Goal: Complete application form: Complete application form

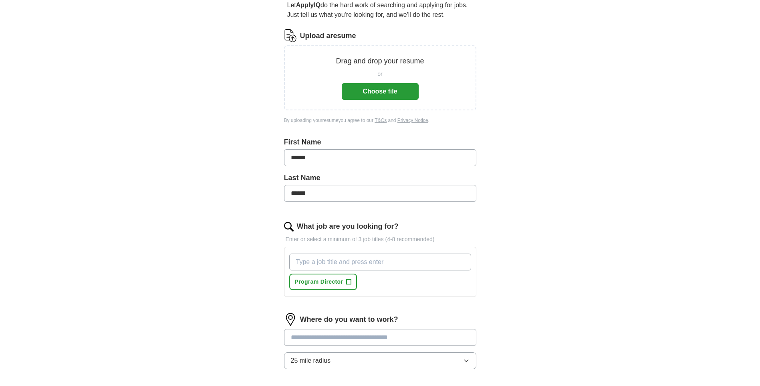
click at [315, 264] on input "What job are you looking for?" at bounding box center [380, 261] width 182 height 17
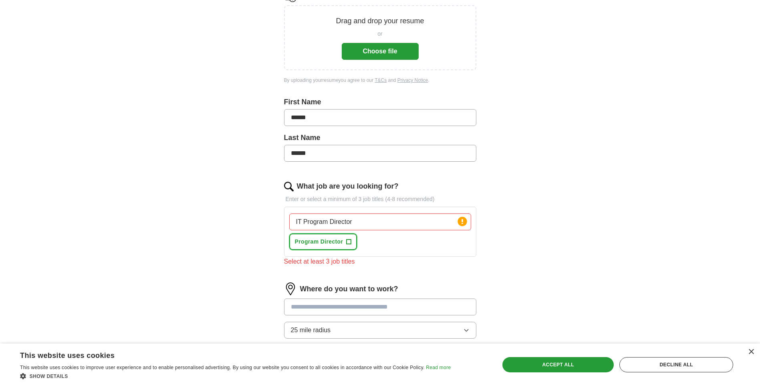
click at [348, 239] on button "Program Director +" at bounding box center [323, 241] width 68 height 16
click at [351, 222] on input "IT Program Director" at bounding box center [380, 221] width 182 height 17
type input "I"
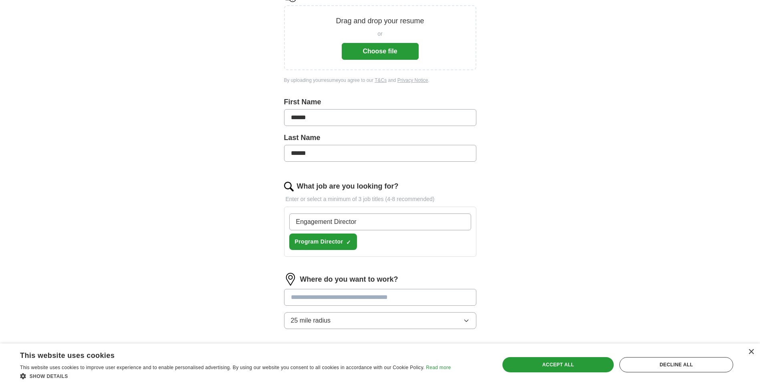
type input "Engagement Director"
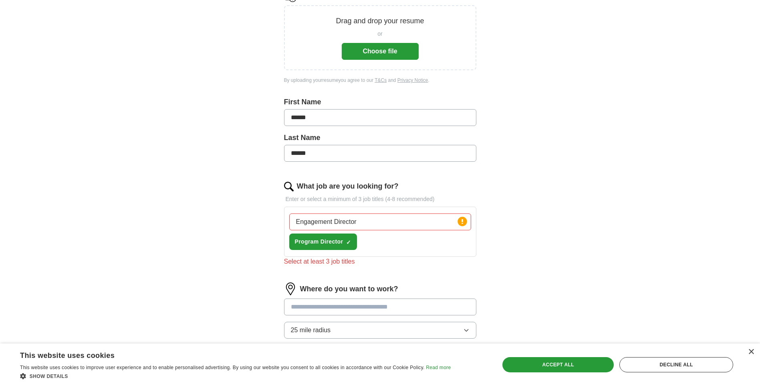
click at [390, 250] on div "Engagement Director Press return to add title Program Director ✓ ×" at bounding box center [380, 231] width 185 height 43
click at [347, 221] on input "Engagement Director" at bounding box center [380, 221] width 182 height 17
click at [465, 225] on icon at bounding box center [462, 221] width 11 height 11
click at [388, 243] on div "Engagement Director Press return to add title Program Director ✓ ×" at bounding box center [380, 231] width 185 height 43
click at [351, 220] on input "Engagement Director" at bounding box center [380, 221] width 182 height 17
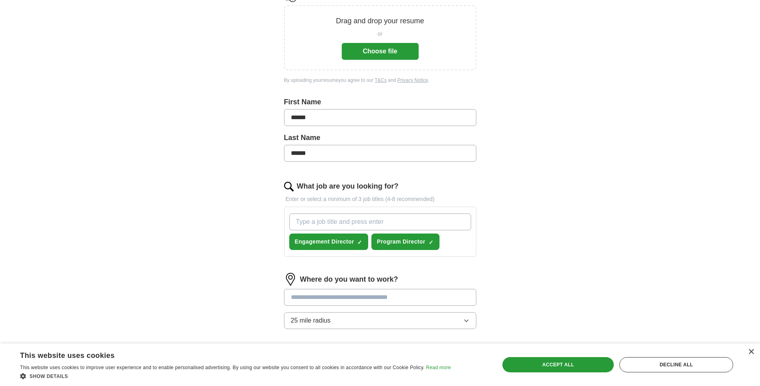
click at [300, 221] on input "What job are you looking for?" at bounding box center [380, 221] width 182 height 17
type input "Portfolio Director"
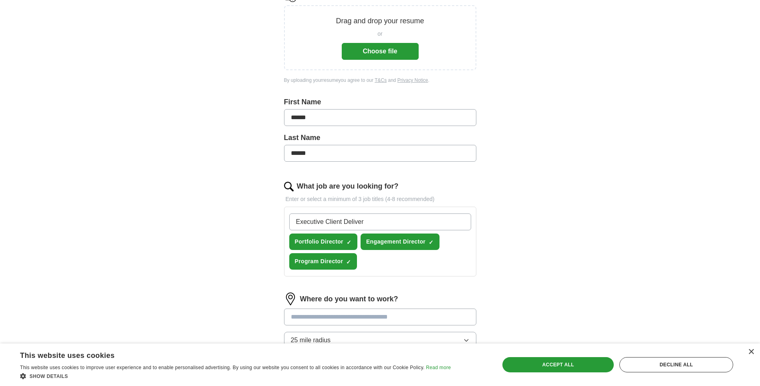
type input "Executive Client Delivery"
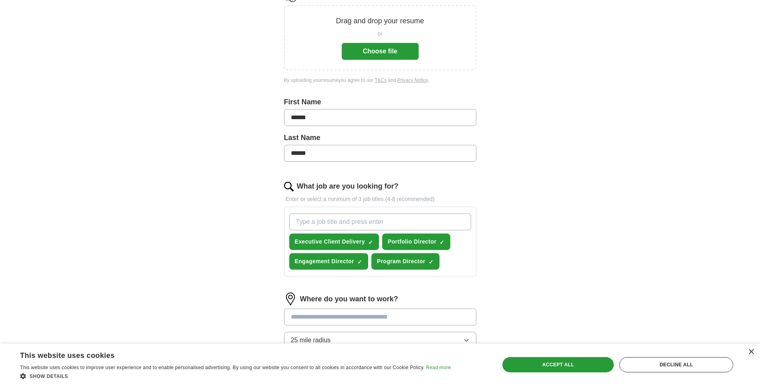
scroll to position [160, 0]
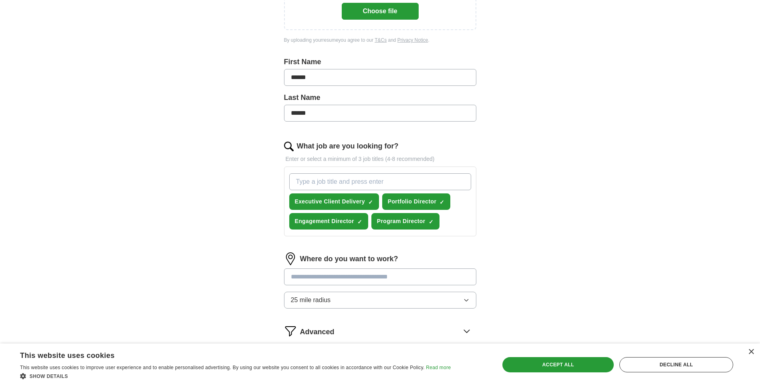
click at [302, 279] on input at bounding box center [380, 276] width 192 height 17
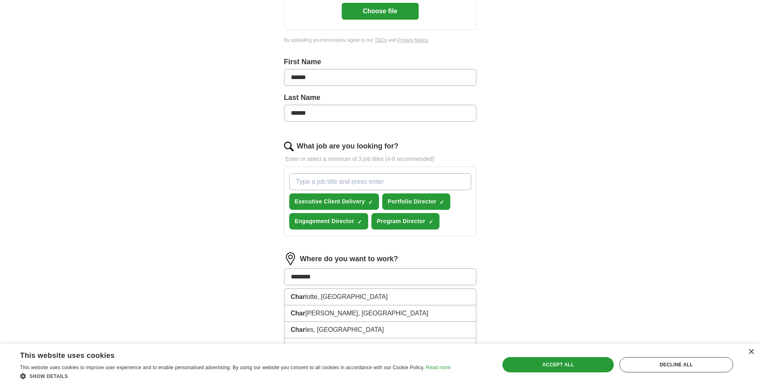
type input "*********"
click at [319, 299] on li "[GEOGRAPHIC_DATA] , [GEOGRAPHIC_DATA]" at bounding box center [381, 297] width 192 height 16
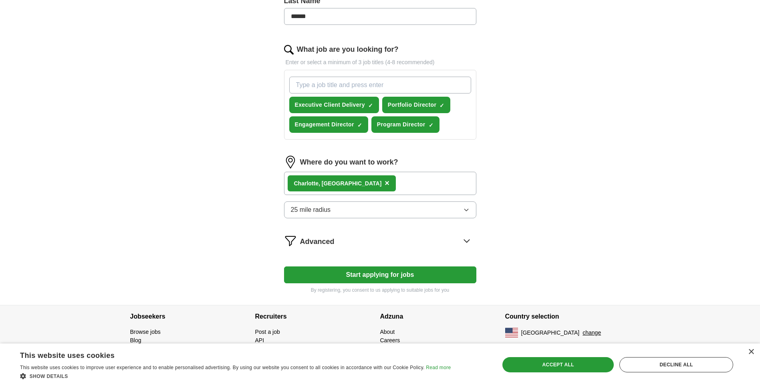
scroll to position [217, 0]
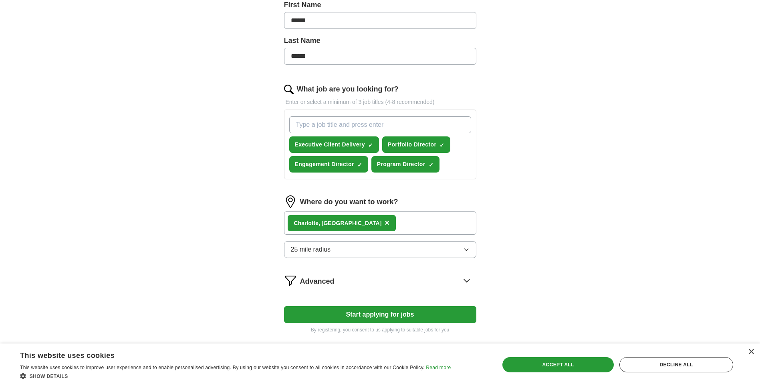
click at [358, 223] on div "Charlotte , [GEOGRAPHIC_DATA] ×" at bounding box center [380, 222] width 192 height 23
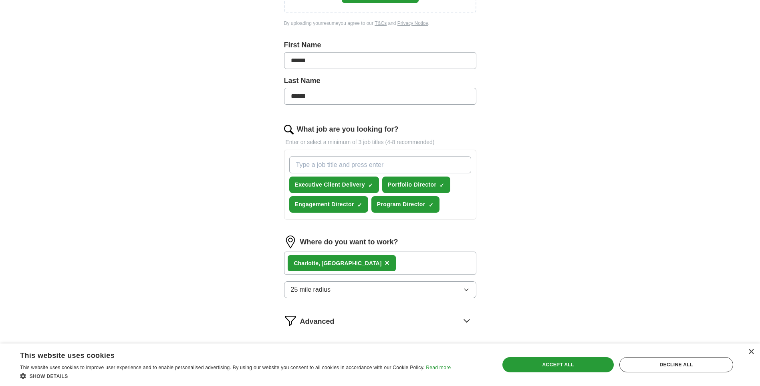
click at [466, 288] on icon "button" at bounding box center [466, 289] width 6 height 6
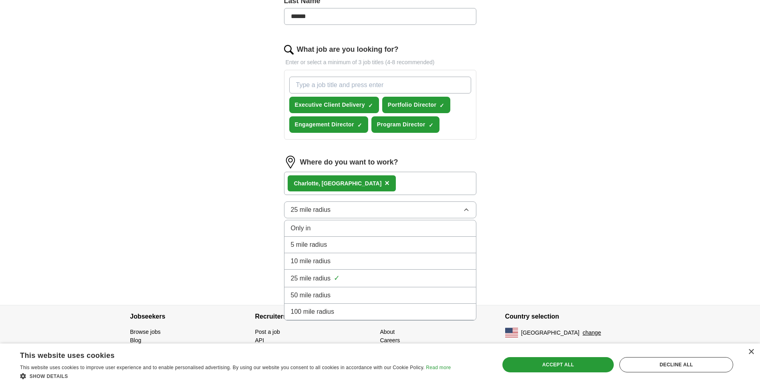
click at [558, 204] on div "ApplyIQ Let ApplyIQ do the hard work of searching and applying for jobs. Just t…" at bounding box center [380, 36] width 513 height 537
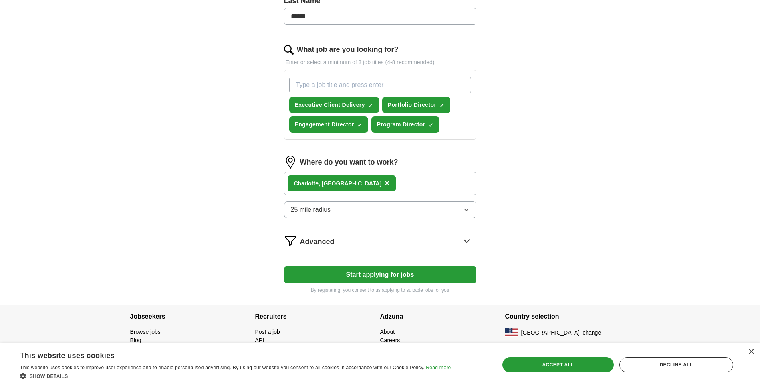
click at [408, 274] on button "Start applying for jobs" at bounding box center [380, 274] width 192 height 17
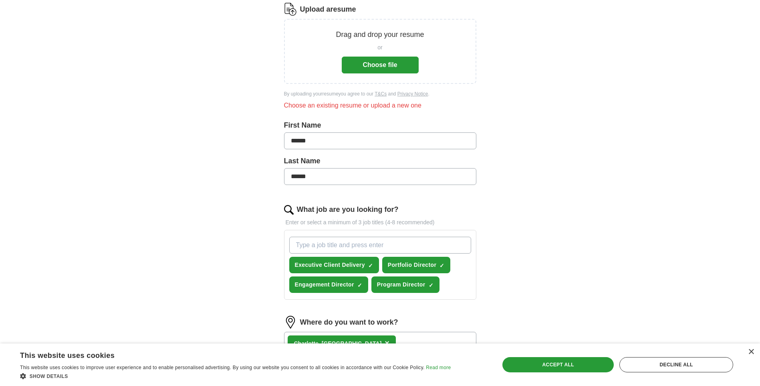
scroll to position [0, 0]
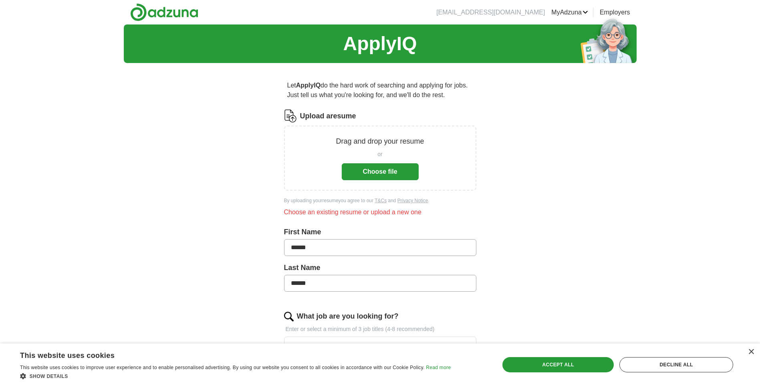
click at [378, 170] on button "Choose file" at bounding box center [380, 171] width 77 height 17
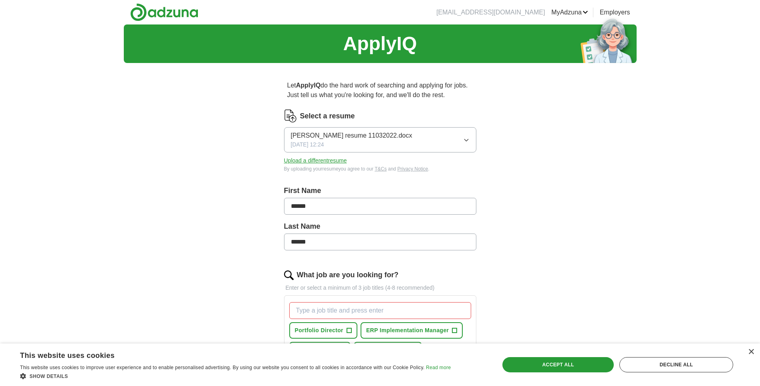
scroll to position [120, 0]
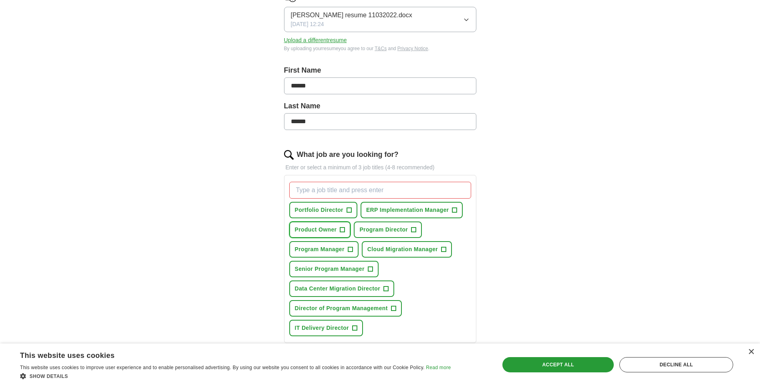
click at [344, 229] on span "+" at bounding box center [342, 229] width 5 height 6
click at [0, 0] on span "×" at bounding box center [0, 0] width 0 height 0
click at [381, 230] on span "Program Director" at bounding box center [383, 229] width 48 height 8
click at [354, 221] on button "Program Director ✓ ×" at bounding box center [388, 229] width 68 height 16
click at [378, 232] on span "Program Director" at bounding box center [383, 229] width 48 height 8
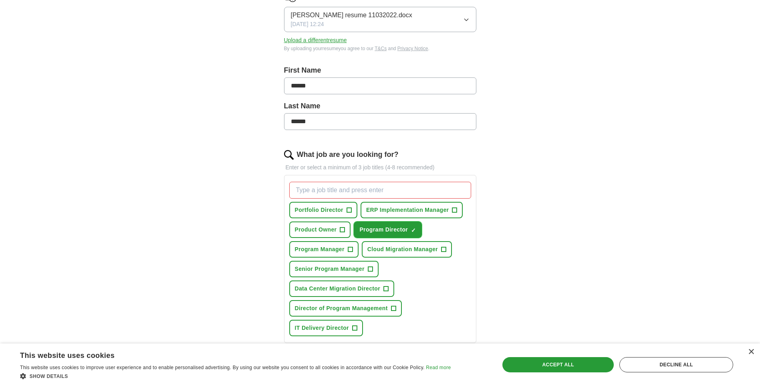
click at [378, 232] on span "Program Director" at bounding box center [383, 229] width 48 height 8
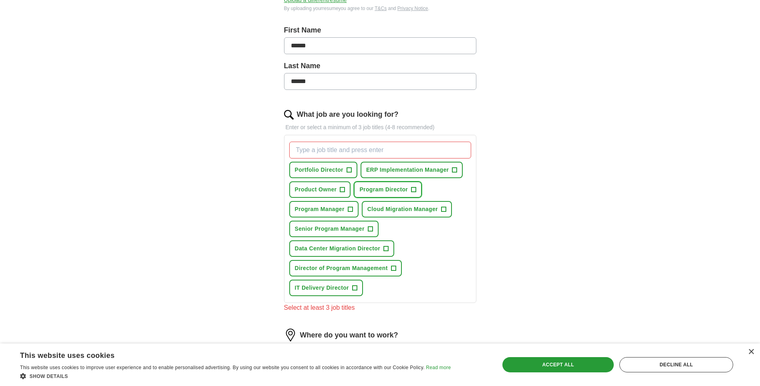
scroll to position [200, 0]
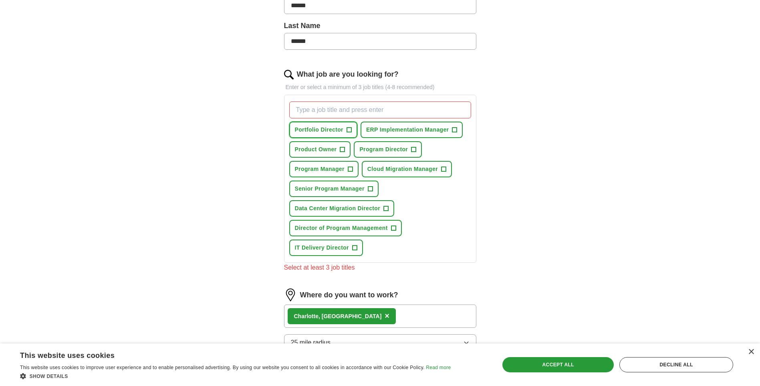
click at [349, 130] on span "+" at bounding box center [349, 130] width 5 height 6
click at [416, 148] on span "+" at bounding box center [414, 149] width 5 height 6
click at [357, 246] on span "+" at bounding box center [354, 247] width 5 height 6
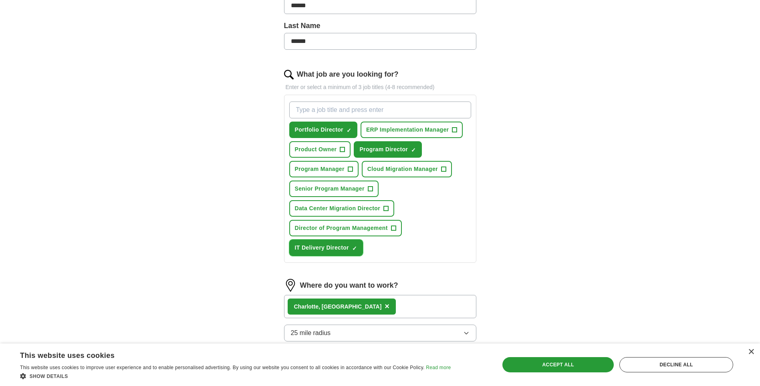
scroll to position [321, 0]
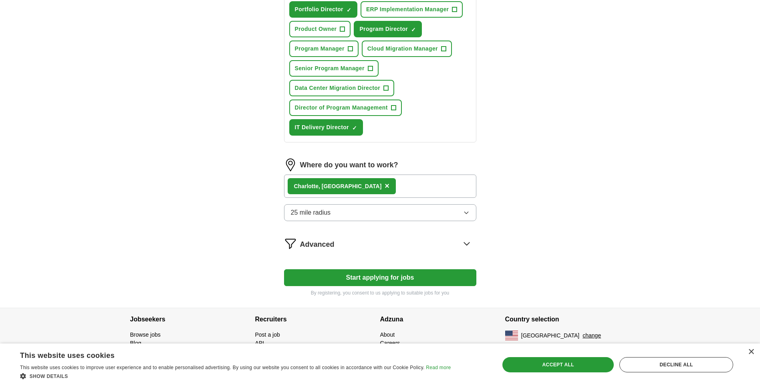
click at [389, 274] on button "Start applying for jobs" at bounding box center [380, 277] width 192 height 17
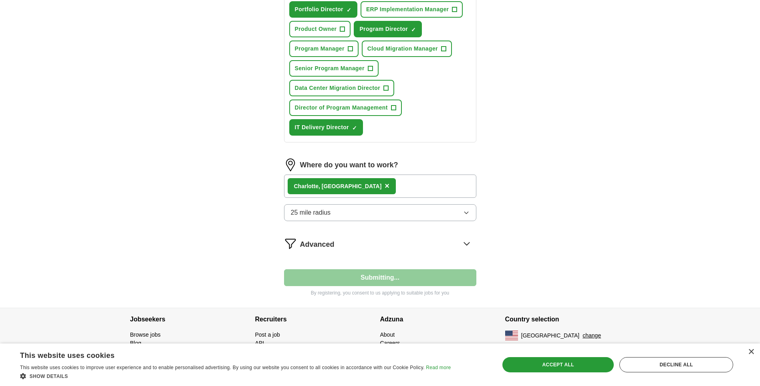
select select "**"
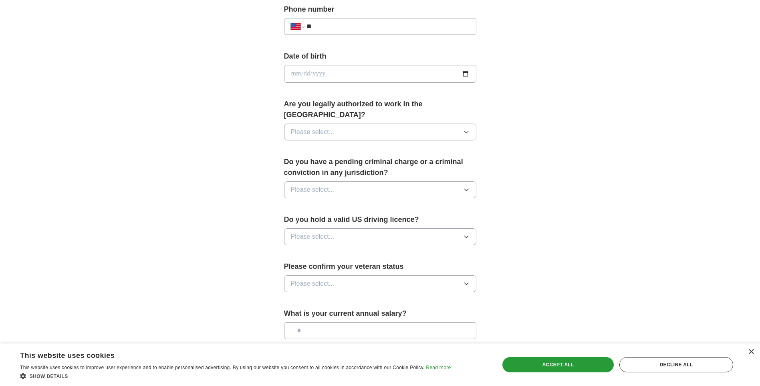
scroll to position [0, 0]
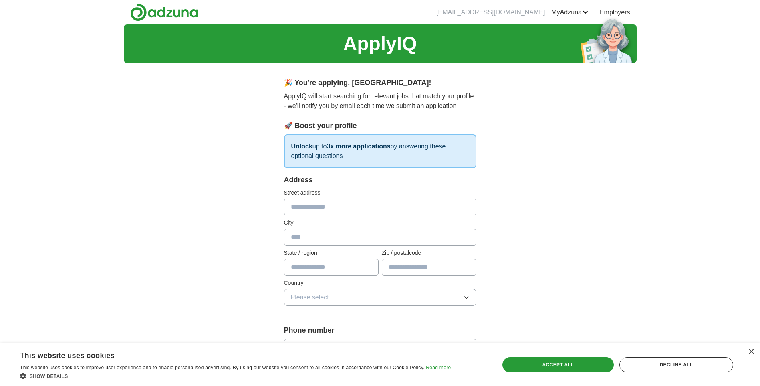
click at [314, 202] on input "text" at bounding box center [380, 206] width 192 height 17
type input "**********"
click at [293, 238] on input "text" at bounding box center [380, 236] width 192 height 17
type input "**********"
type input "*****"
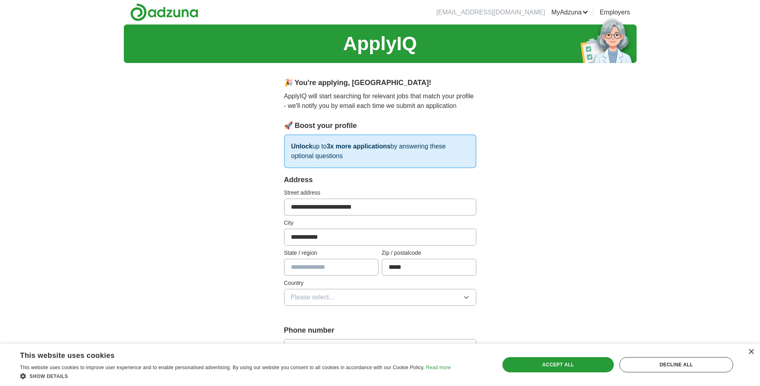
click at [302, 267] on input "text" at bounding box center [331, 266] width 95 height 17
type input "**"
click at [465, 297] on icon "button" at bounding box center [466, 297] width 6 height 6
click at [336, 327] on li "[GEOGRAPHIC_DATA]" at bounding box center [381, 332] width 192 height 16
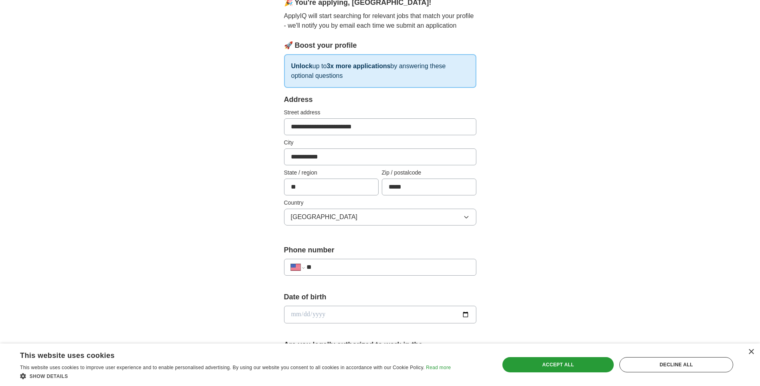
scroll to position [120, 0]
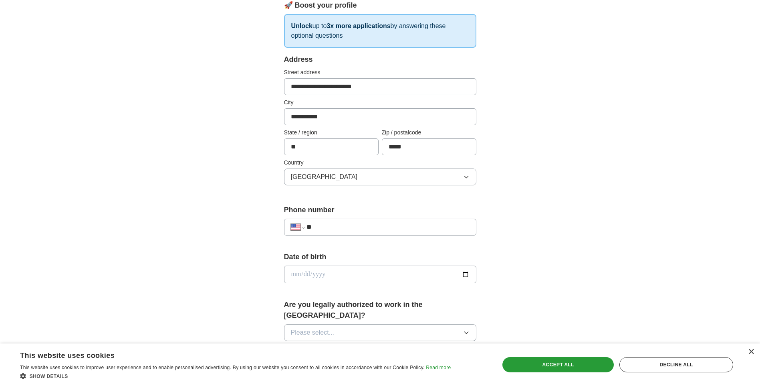
click at [338, 224] on input "**" at bounding box center [388, 227] width 163 height 10
type input "**********"
click at [466, 274] on input "date" at bounding box center [380, 274] width 192 height 18
click at [319, 274] on input "**********" at bounding box center [380, 274] width 192 height 18
type input "**********"
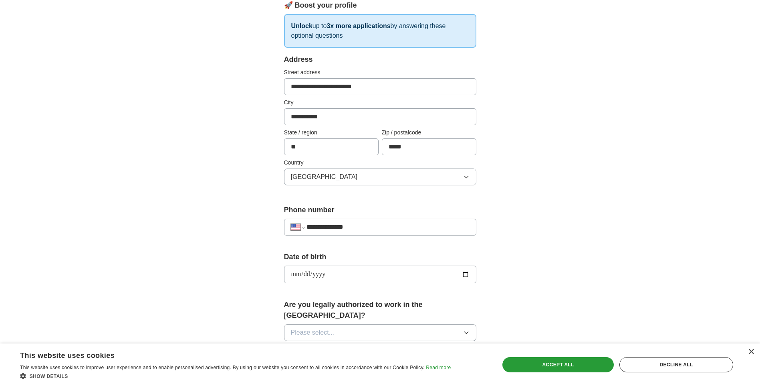
scroll to position [200, 0]
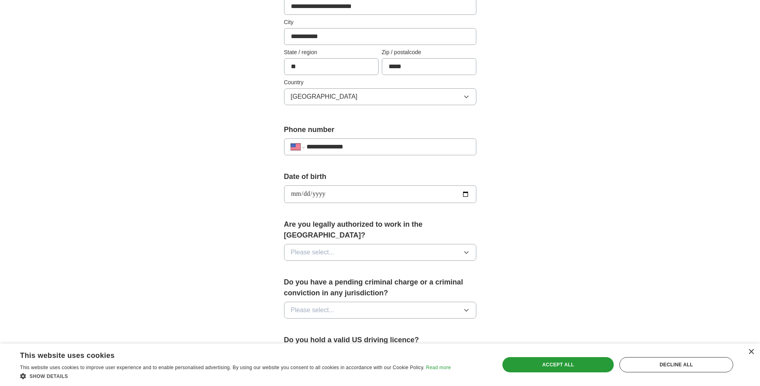
click at [464, 249] on icon "button" at bounding box center [466, 252] width 6 height 6
click at [317, 266] on div "Yes" at bounding box center [380, 271] width 179 height 10
click at [466, 307] on icon "button" at bounding box center [466, 310] width 6 height 6
click at [301, 340] on div "No" at bounding box center [380, 345] width 179 height 10
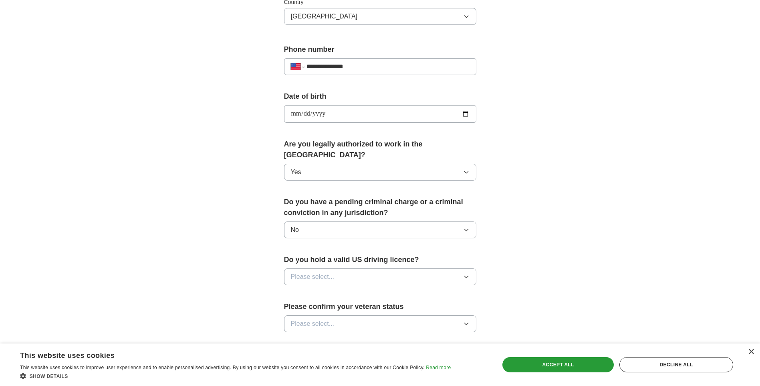
click at [466, 273] on icon "button" at bounding box center [466, 276] width 6 height 6
click at [326, 290] on div "Yes" at bounding box center [380, 295] width 179 height 10
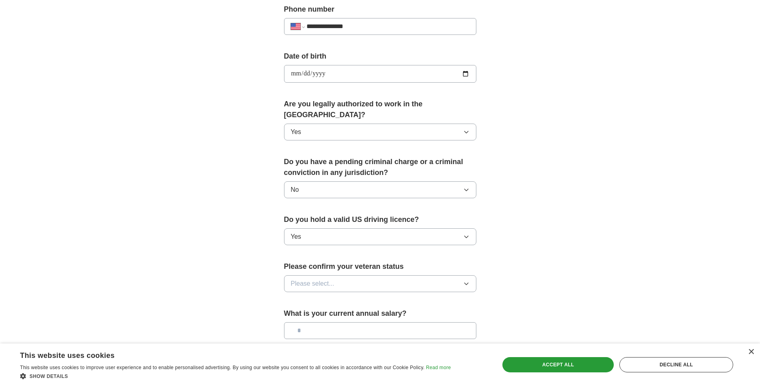
scroll to position [361, 0]
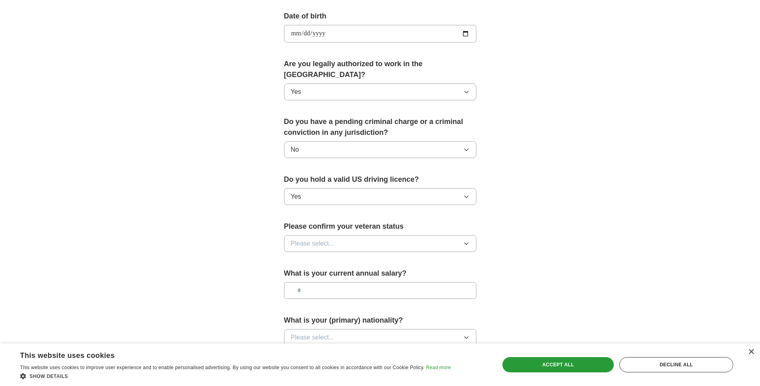
click at [468, 240] on icon "button" at bounding box center [466, 243] width 6 height 6
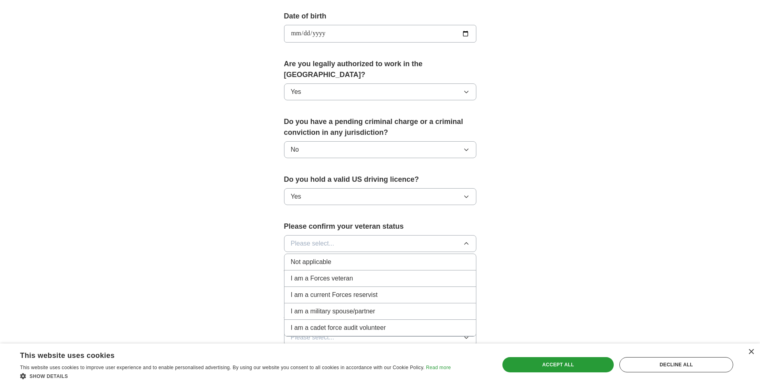
scroll to position [401, 0]
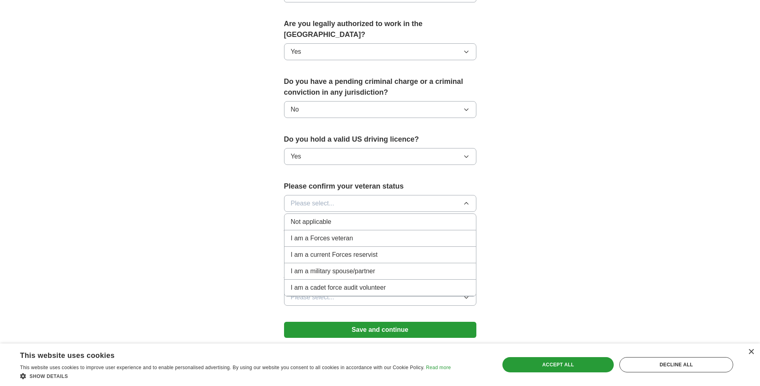
click at [308, 233] on span "I am a Forces veteran" at bounding box center [322, 238] width 63 height 10
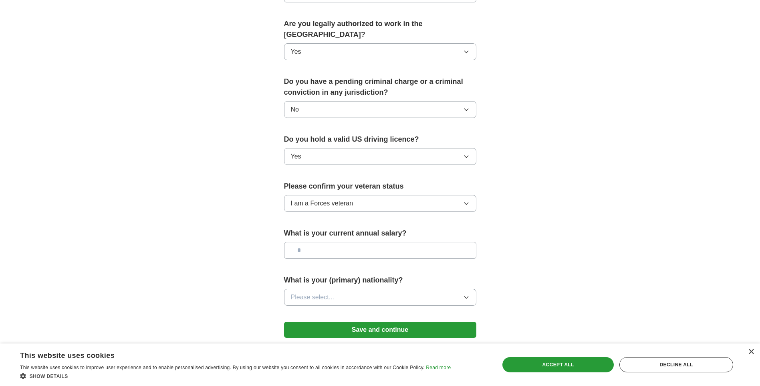
click at [308, 242] on input "text" at bounding box center [380, 250] width 192 height 17
type input "********"
click at [466, 294] on icon "button" at bounding box center [466, 297] width 6 height 6
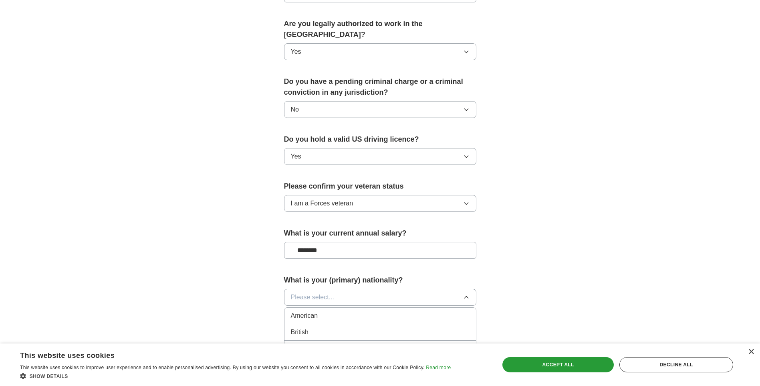
click at [335, 311] on div "American" at bounding box center [380, 316] width 179 height 10
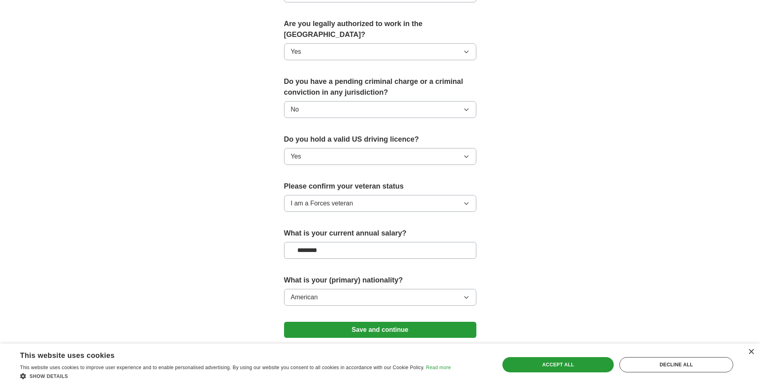
scroll to position [439, 0]
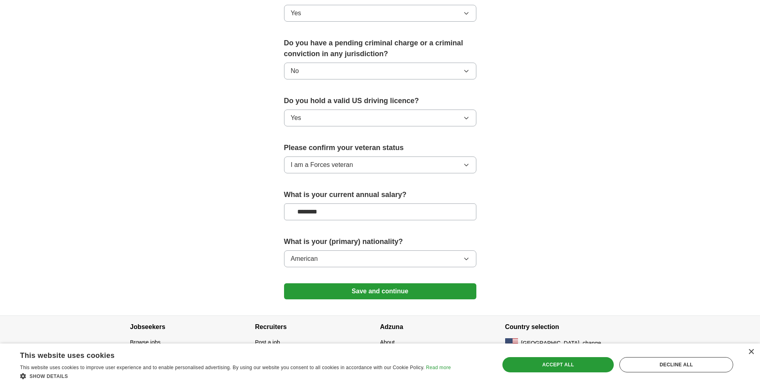
click at [377, 283] on button "Save and continue" at bounding box center [380, 291] width 192 height 16
